Goal: Information Seeking & Learning: Find contact information

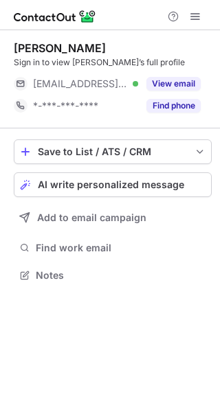
scroll to position [266, 220]
click at [169, 65] on div "Sign in to view Marian’s full profile" at bounding box center [113, 62] width 198 height 12
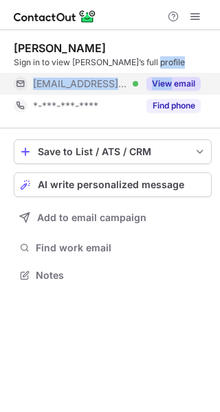
click at [169, 70] on div "Marian Boulos Sign in to view Marian’s full profile ***@cfsdental.com.au Verifi…" at bounding box center [113, 78] width 198 height 75
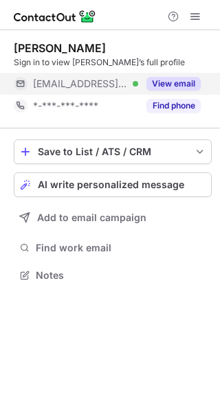
click at [183, 76] on div "View email" at bounding box center [169, 84] width 62 height 22
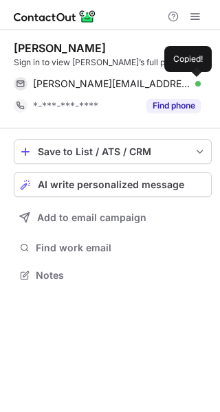
click at [192, 86] on span at bounding box center [193, 83] width 11 height 11
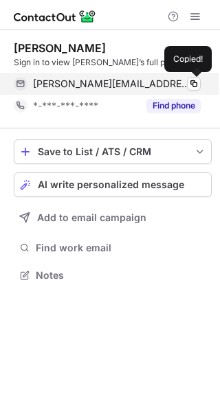
click at [191, 85] on span at bounding box center [193, 83] width 11 height 11
